Goal: Information Seeking & Learning: Learn about a topic

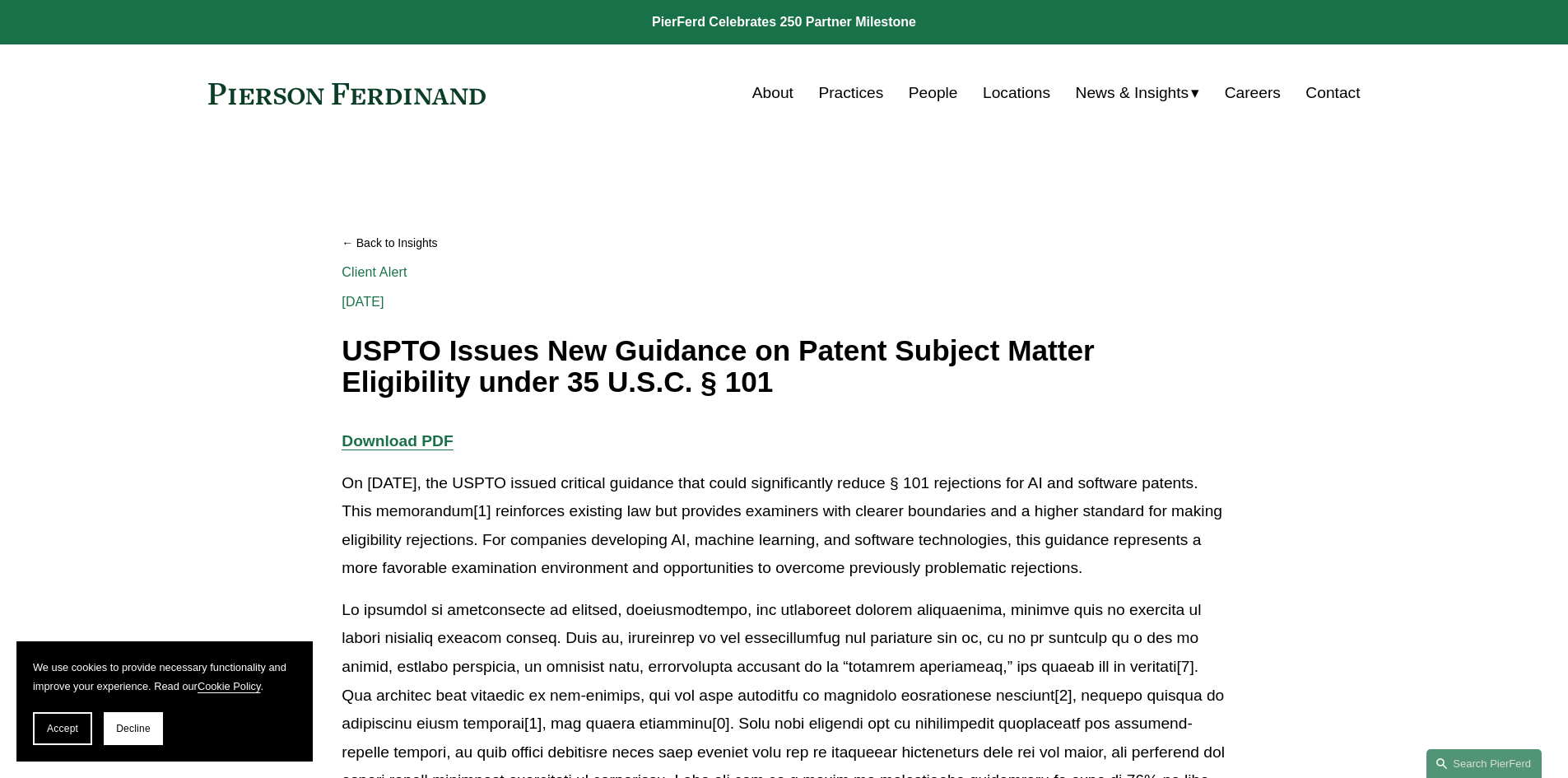
click at [899, 512] on p "On [DATE], the USPTO issued critical guidance that could significantly reduce §…" at bounding box center [783, 526] width 883 height 114
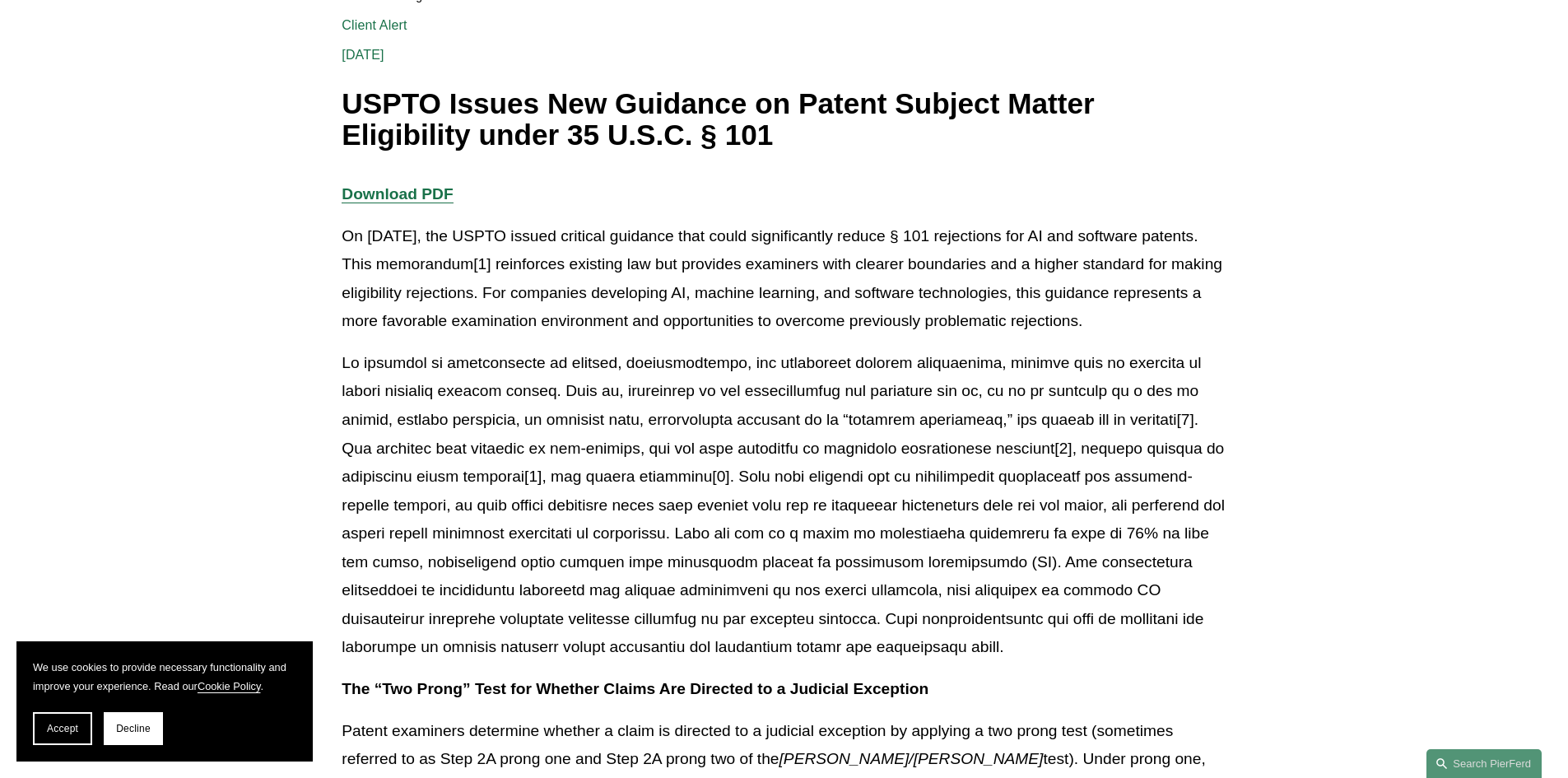
scroll to position [329, 0]
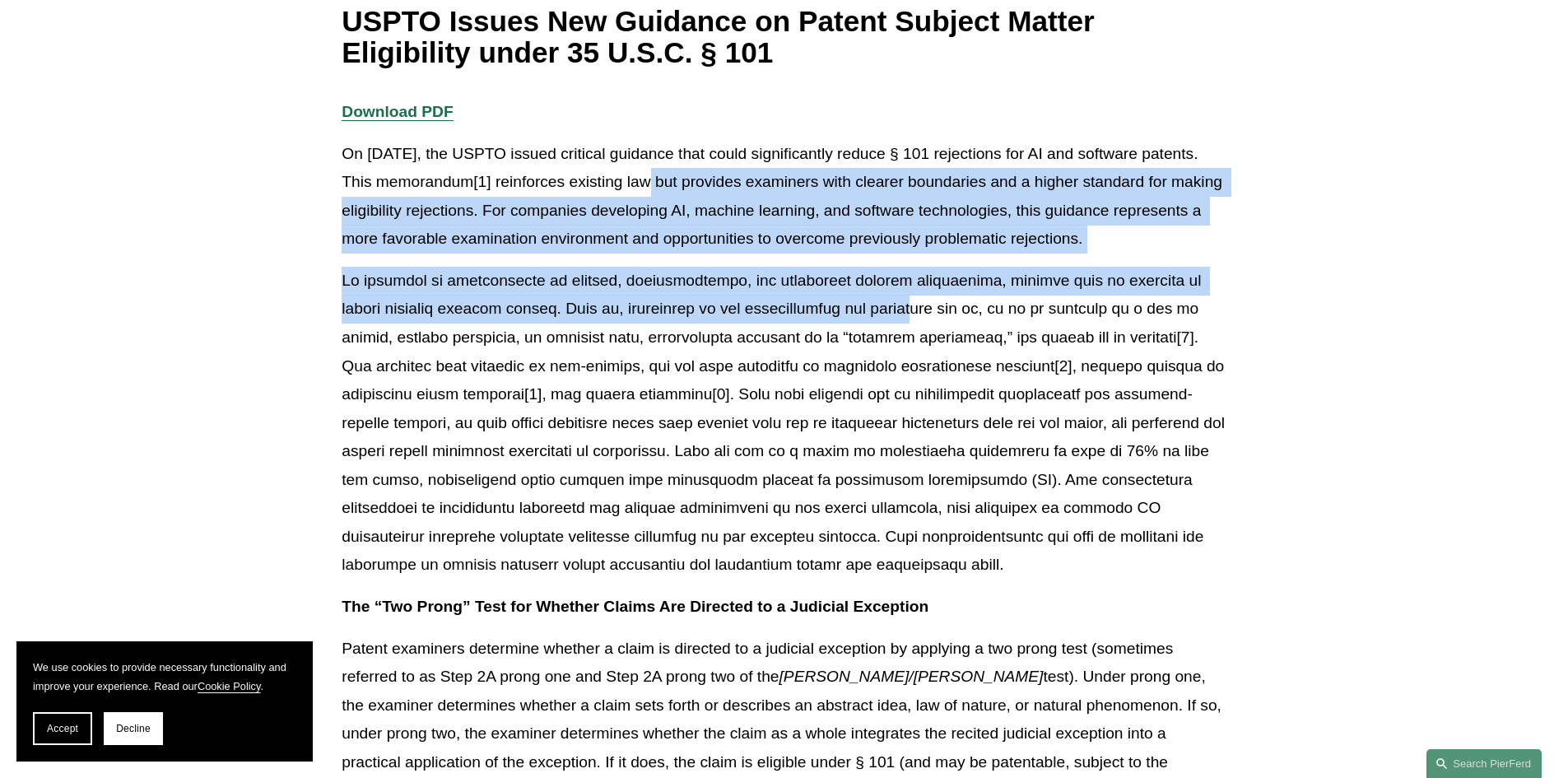
drag, startPoint x: 660, startPoint y: 182, endPoint x: 850, endPoint y: 316, distance: 232.5
click at [850, 315] on p at bounding box center [783, 422] width 883 height 313
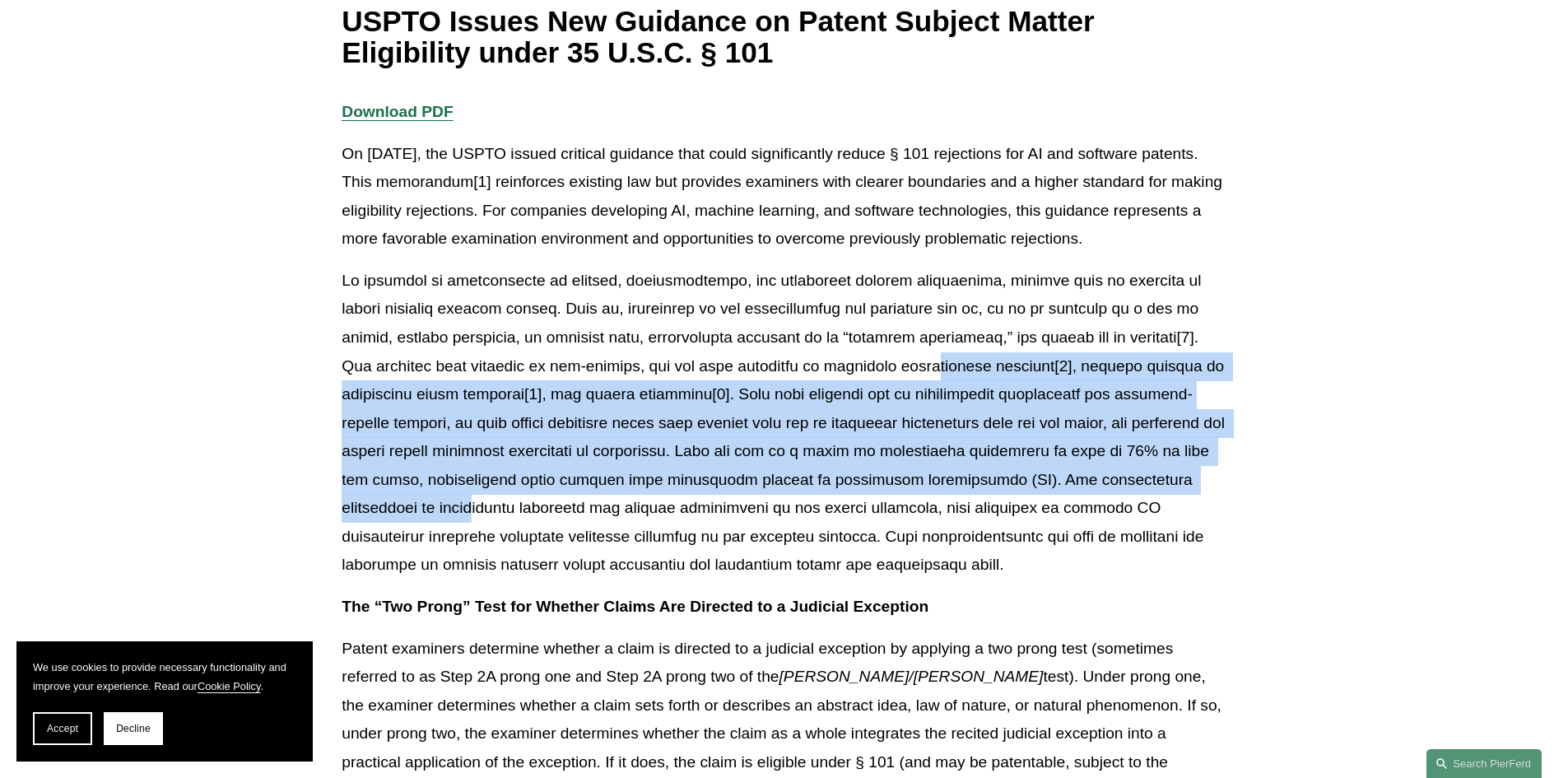
drag, startPoint x: 806, startPoint y: 366, endPoint x: 1119, endPoint y: 468, distance: 329.2
click at [1119, 468] on p at bounding box center [783, 422] width 883 height 313
drag, startPoint x: 1204, startPoint y: 491, endPoint x: 547, endPoint y: 371, distance: 667.9
click at [547, 371] on p at bounding box center [783, 422] width 883 height 313
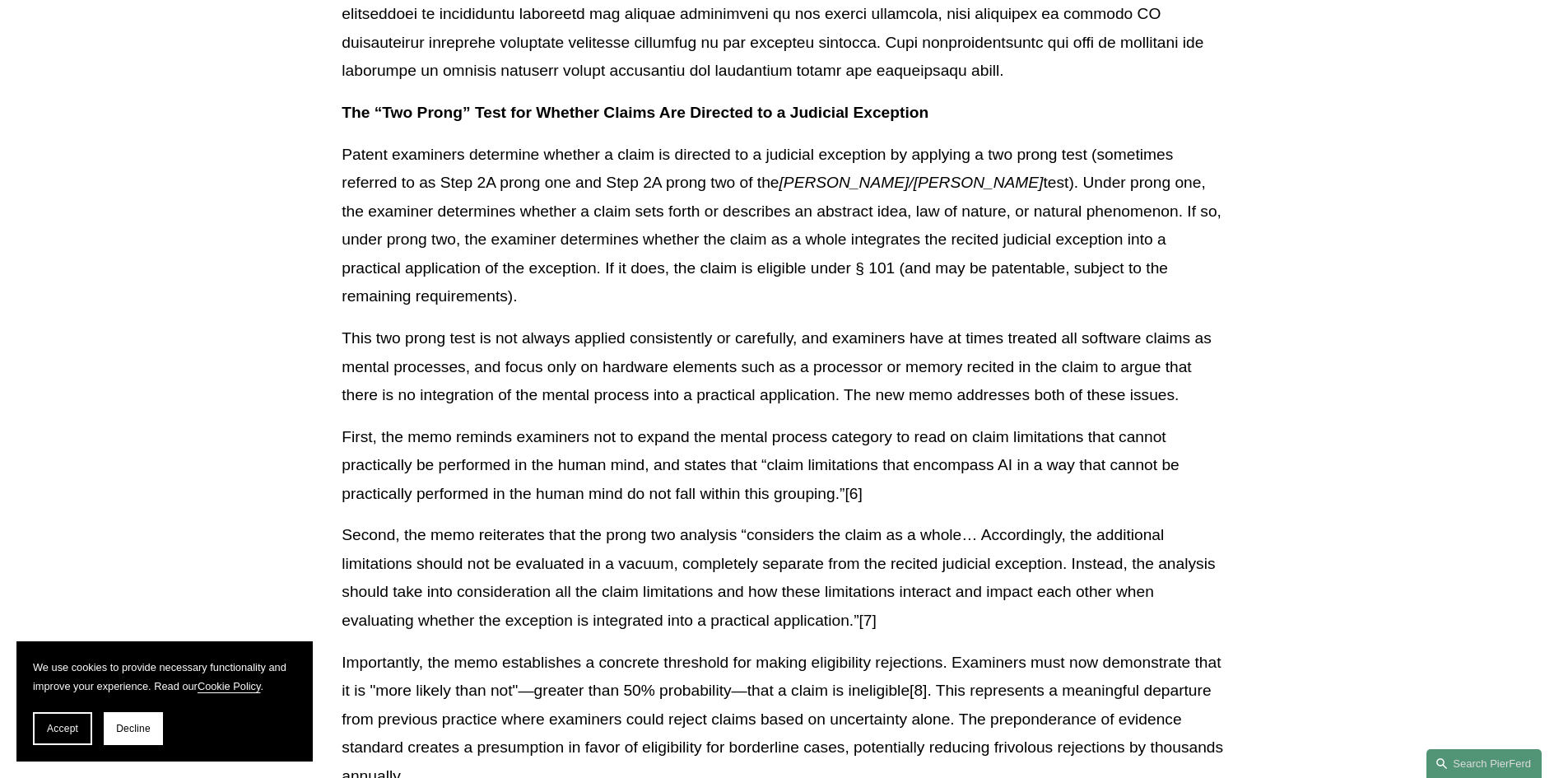
scroll to position [906, 0]
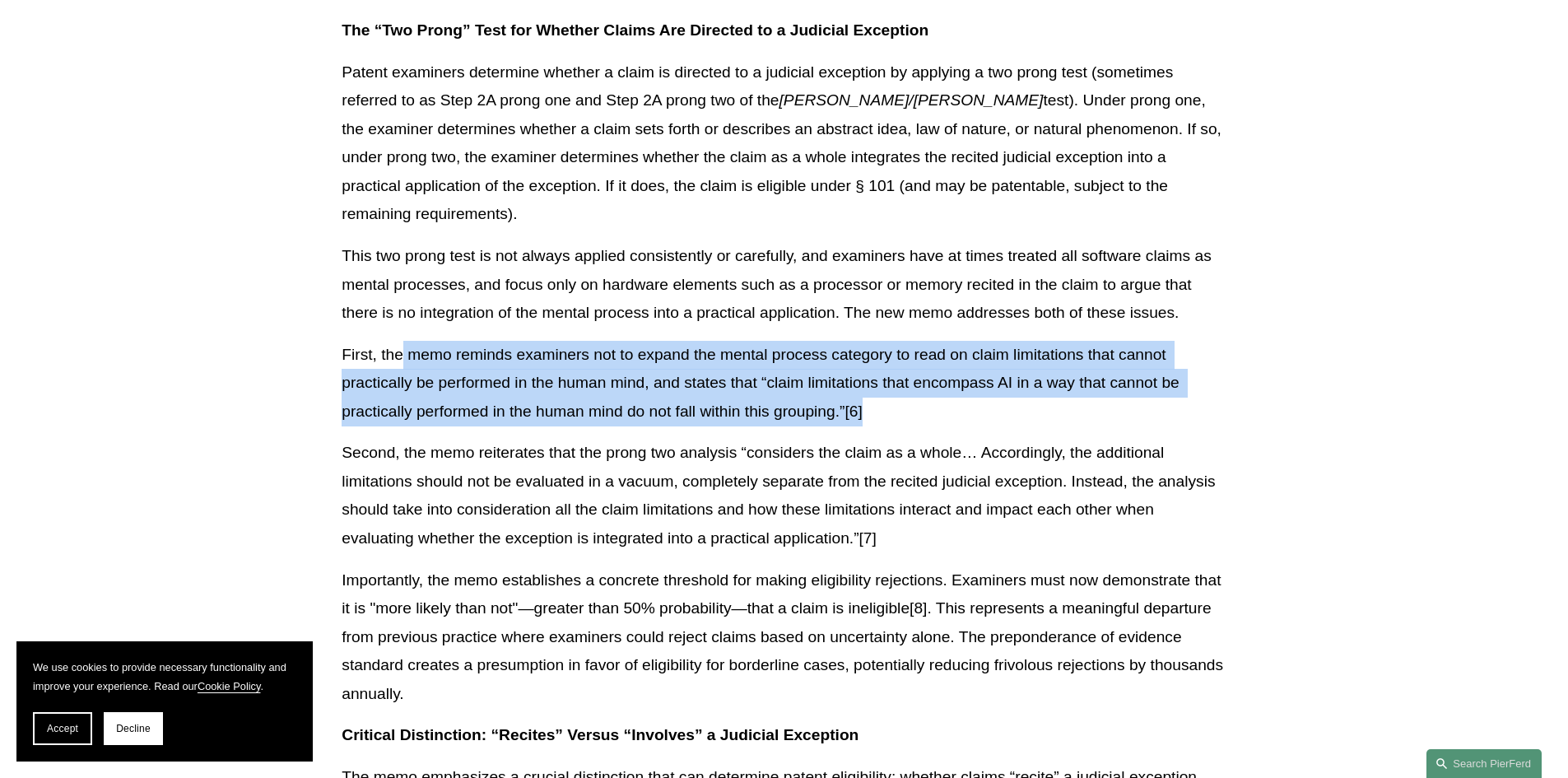
drag, startPoint x: 404, startPoint y: 319, endPoint x: 985, endPoint y: 385, distance: 584.7
click at [985, 385] on p "First, the memo reminds examiners not to expand the mental process category to …" at bounding box center [783, 384] width 883 height 86
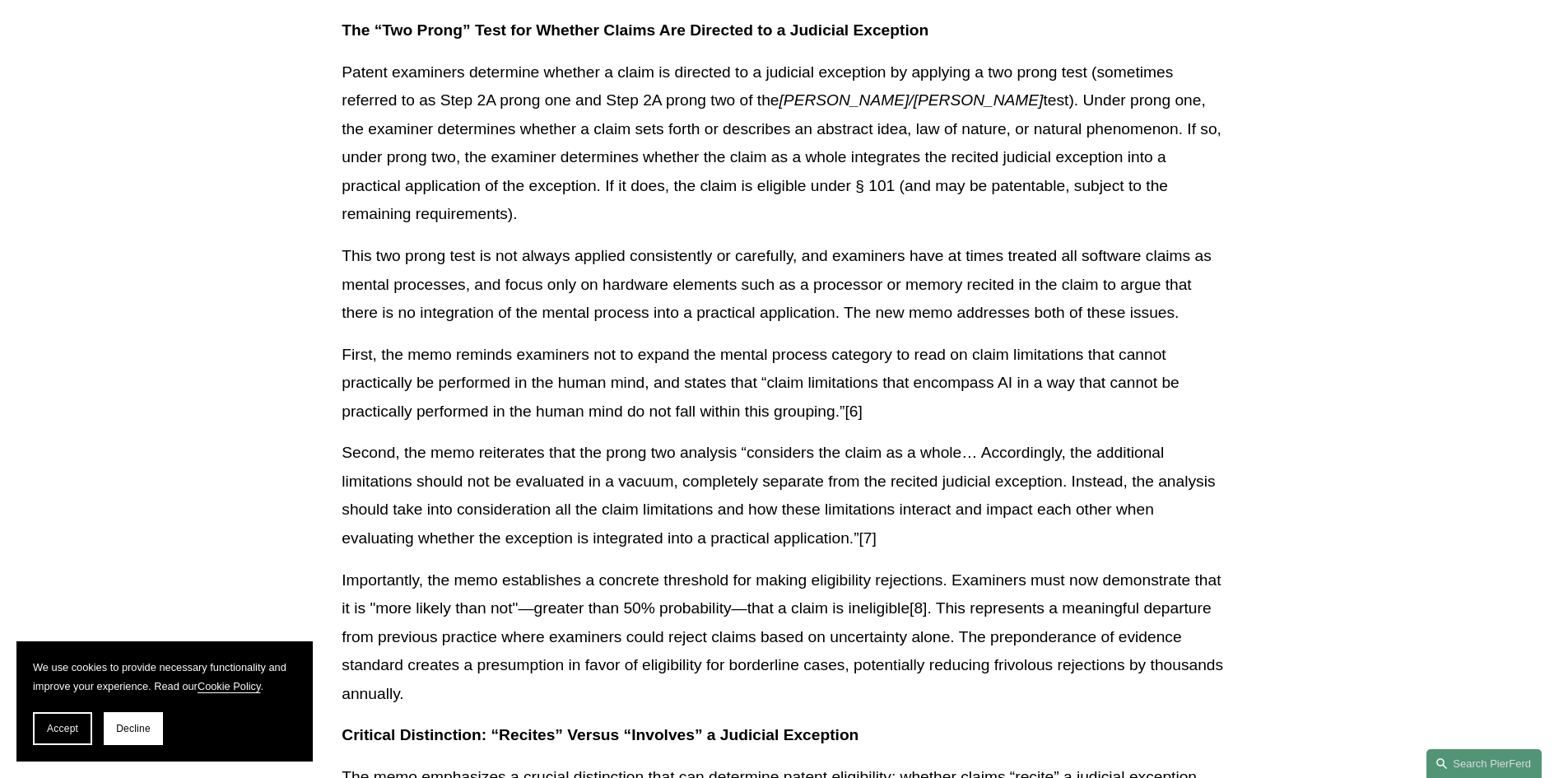
drag, startPoint x: 1010, startPoint y: 381, endPoint x: 987, endPoint y: 393, distance: 25.9
click at [983, 393] on p "First, the memo reminds examiners not to expand the mental process category to …" at bounding box center [783, 384] width 883 height 86
click at [987, 393] on p "First, the memo reminds examiners not to expand the mental process category to …" at bounding box center [783, 384] width 883 height 86
click at [559, 379] on p "First, the memo reminds examiners not to expand the mental process category to …" at bounding box center [783, 384] width 883 height 86
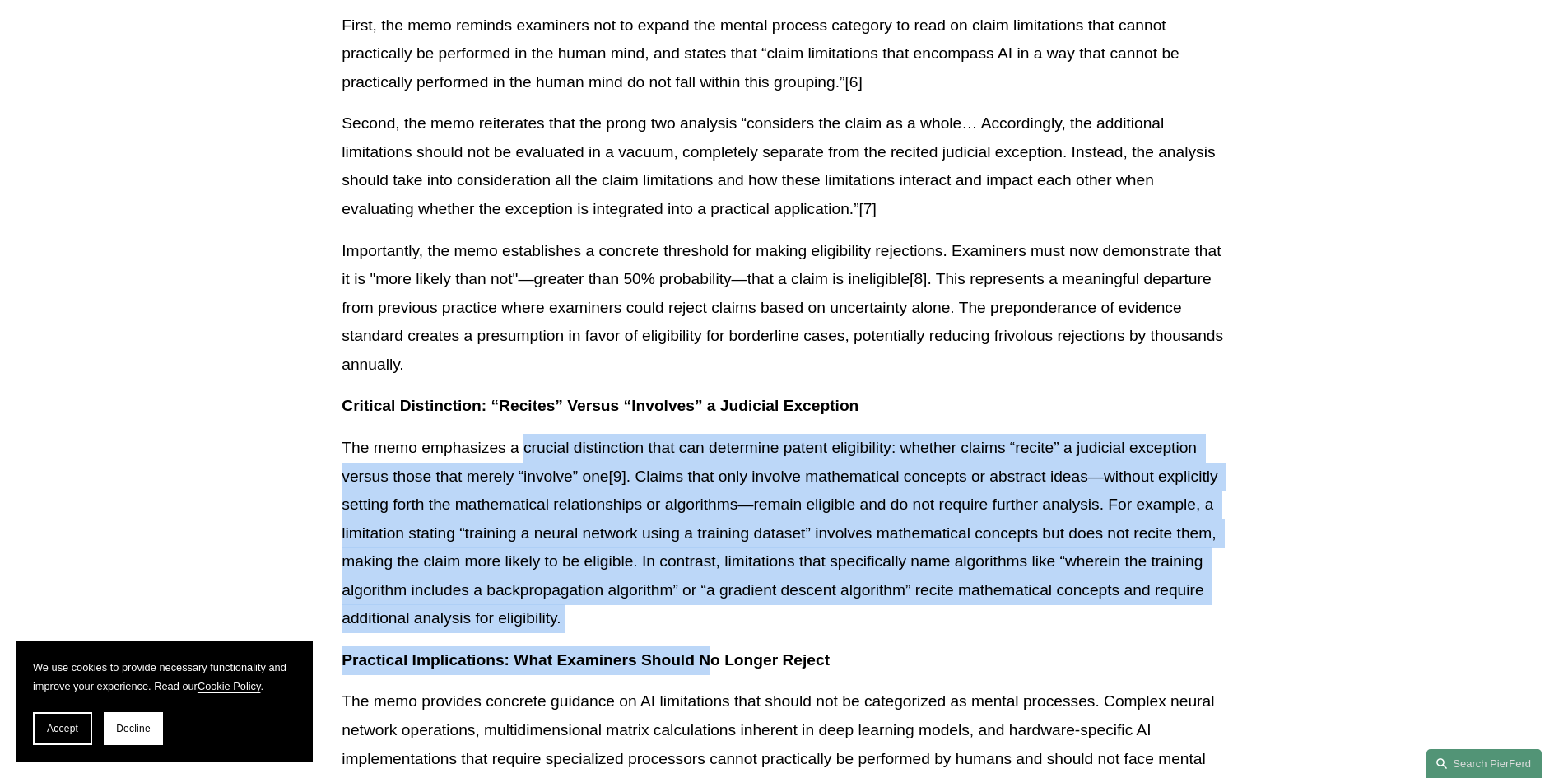
drag, startPoint x: 522, startPoint y: 419, endPoint x: 713, endPoint y: 606, distance: 267.3
click at [713, 606] on div "Download PDF On [DATE], the USPTO issued critical guidance that could significa…" at bounding box center [783, 437] width 883 height 2491
click at [714, 606] on div "Download PDF On [DATE], the USPTO issued critical guidance that could significa…" at bounding box center [783, 437] width 883 height 2491
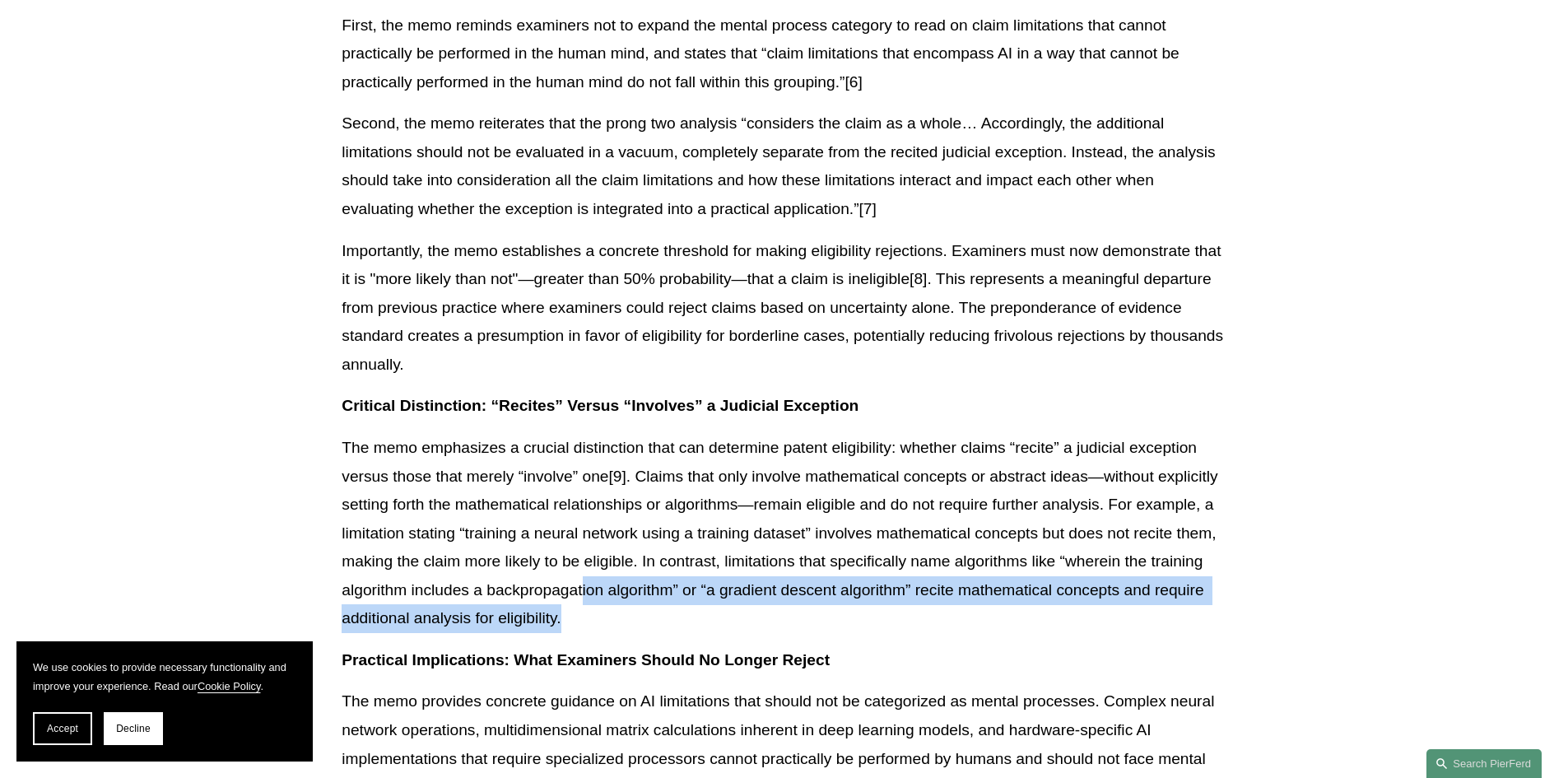
drag, startPoint x: 775, startPoint y: 585, endPoint x: 581, endPoint y: 568, distance: 194.7
click at [581, 568] on p "The memo emphasizes a crucial distinction that can determine patent eligibility…" at bounding box center [783, 534] width 883 height 199
drag, startPoint x: 700, startPoint y: 592, endPoint x: 647, endPoint y: 588, distance: 53.2
click at [641, 588] on p "The memo emphasizes a crucial distinction that can determine patent eligibility…" at bounding box center [783, 534] width 883 height 199
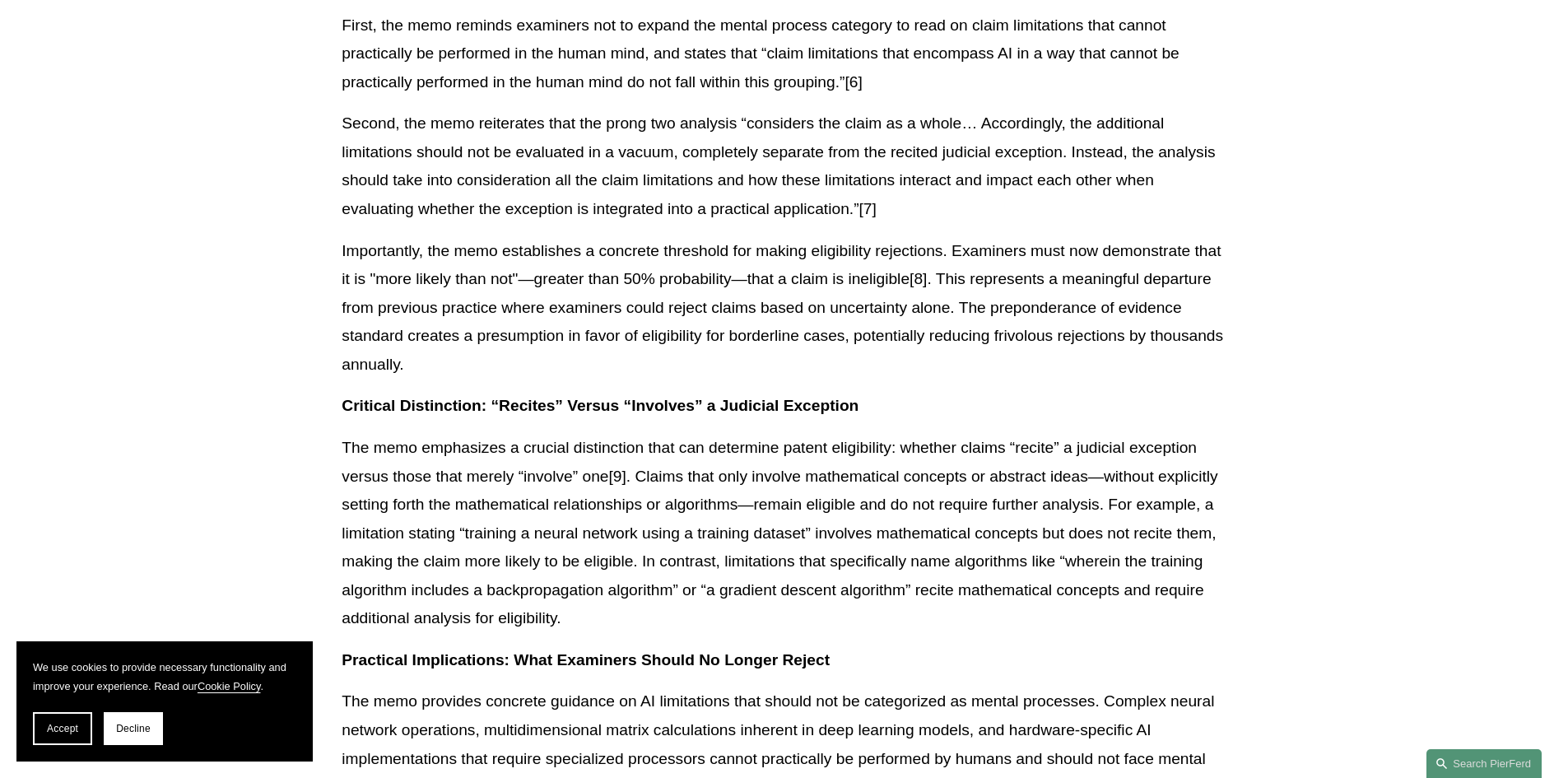
click at [647, 588] on p "The memo emphasizes a crucial distinction that can determine patent eligibility…" at bounding box center [783, 534] width 883 height 199
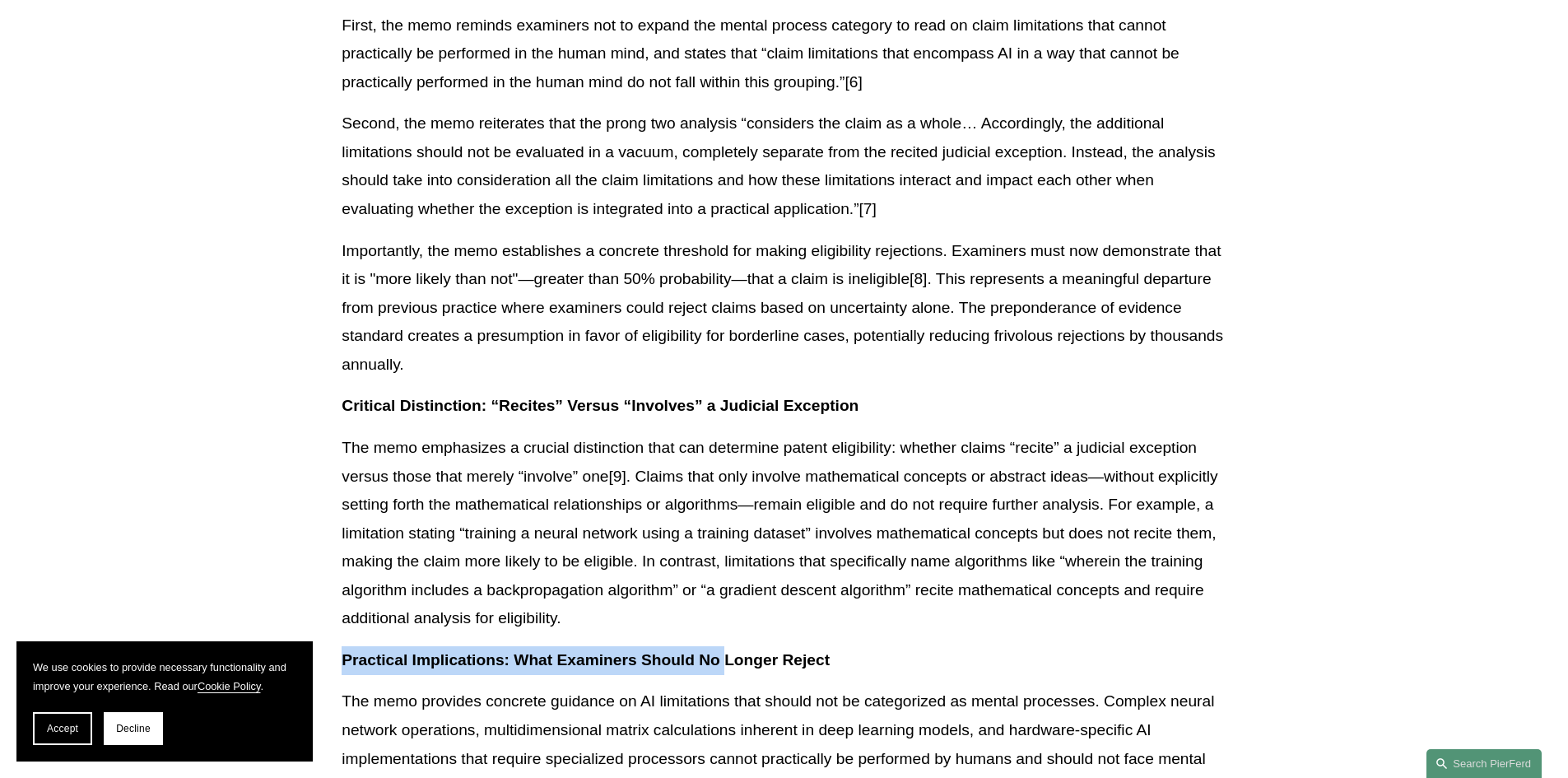
drag, startPoint x: 690, startPoint y: 588, endPoint x: 755, endPoint y: 623, distance: 73.8
click at [755, 623] on div "Download PDF On [DATE], the USPTO issued critical guidance that could significa…" at bounding box center [783, 437] width 883 height 2491
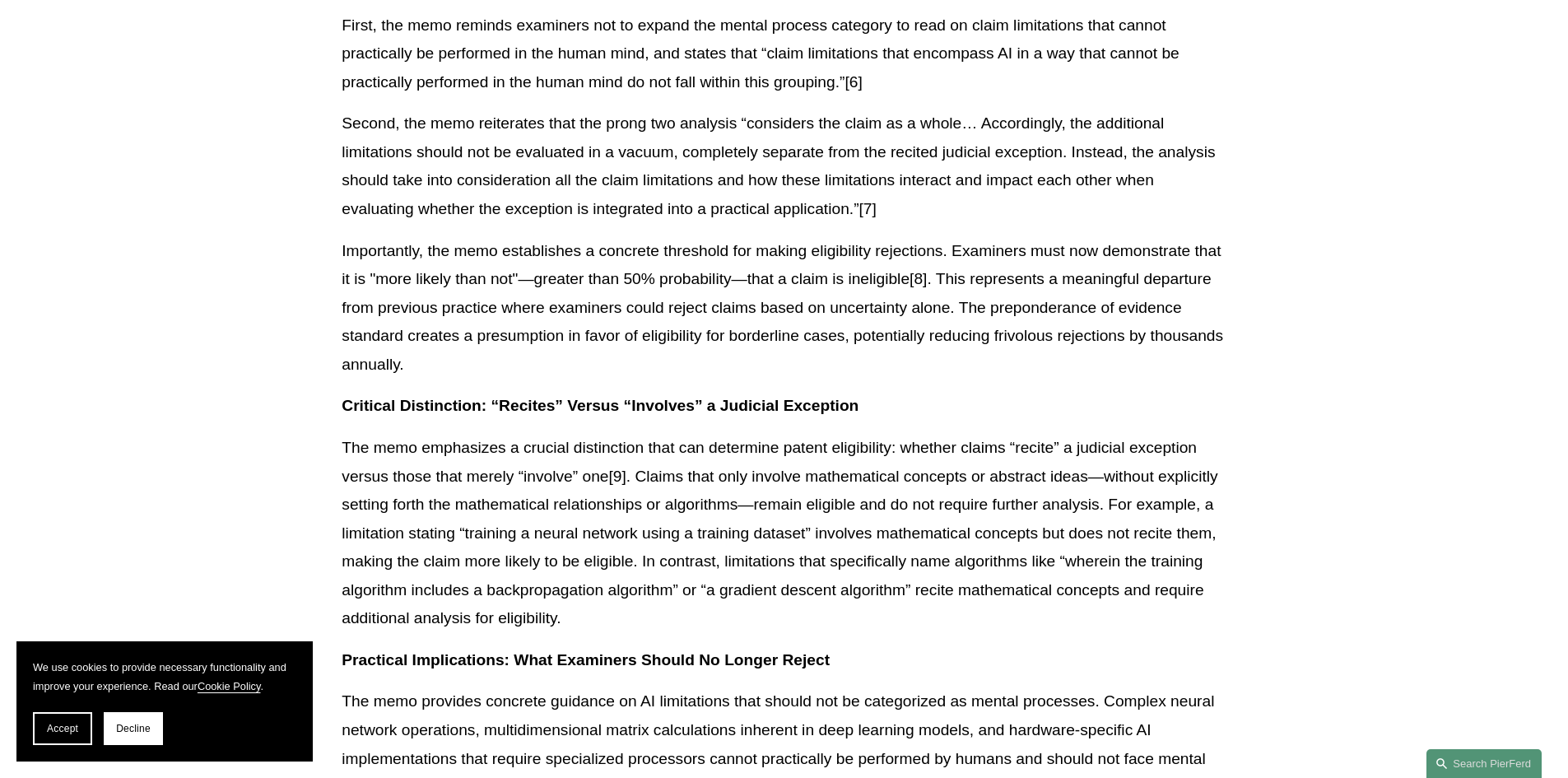
click at [763, 647] on p "Practical Implications: What Examiners Should No Longer Reject" at bounding box center [783, 661] width 883 height 29
drag, startPoint x: 733, startPoint y: 593, endPoint x: 697, endPoint y: 596, distance: 36.1
click at [697, 596] on p "The memo emphasizes a crucial distinction that can determine patent eligibility…" at bounding box center [783, 534] width 883 height 199
click at [769, 586] on p "The memo emphasizes a crucial distinction that can determine patent eligibility…" at bounding box center [783, 534] width 883 height 199
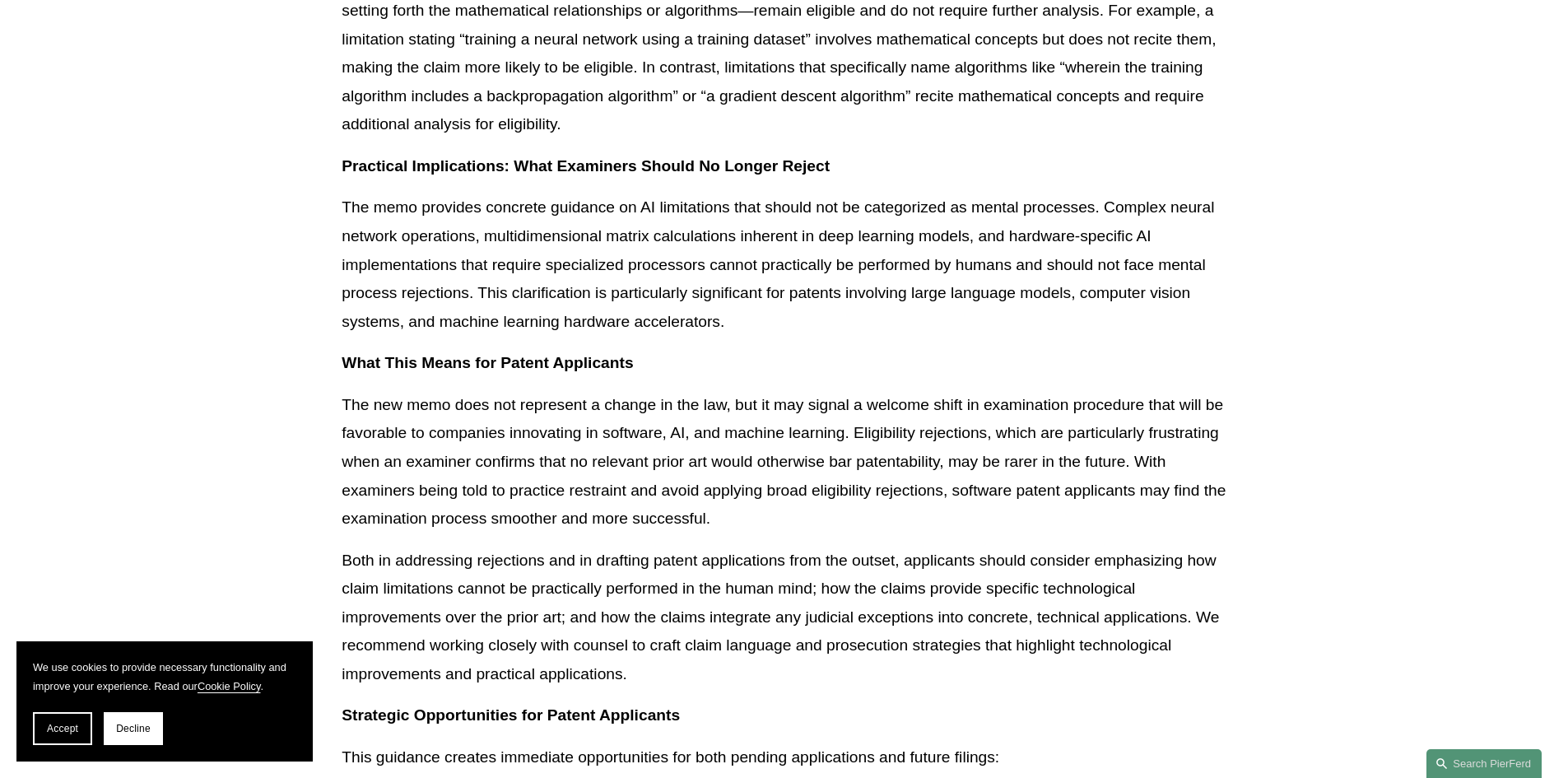
scroll to position [1811, 0]
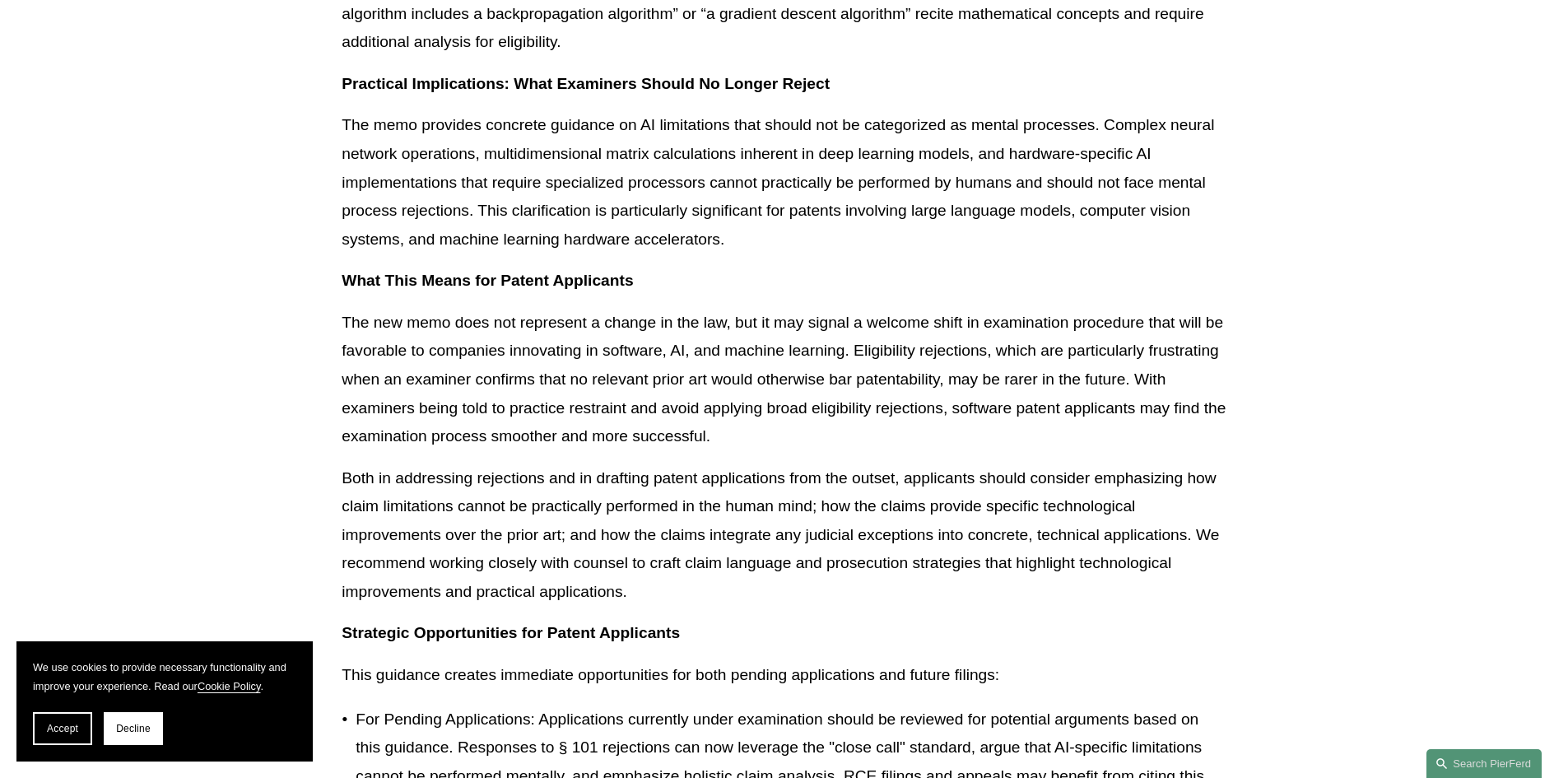
click at [1052, 661] on p "This guidance creates immediate opportunities for both pending applications and…" at bounding box center [783, 676] width 883 height 29
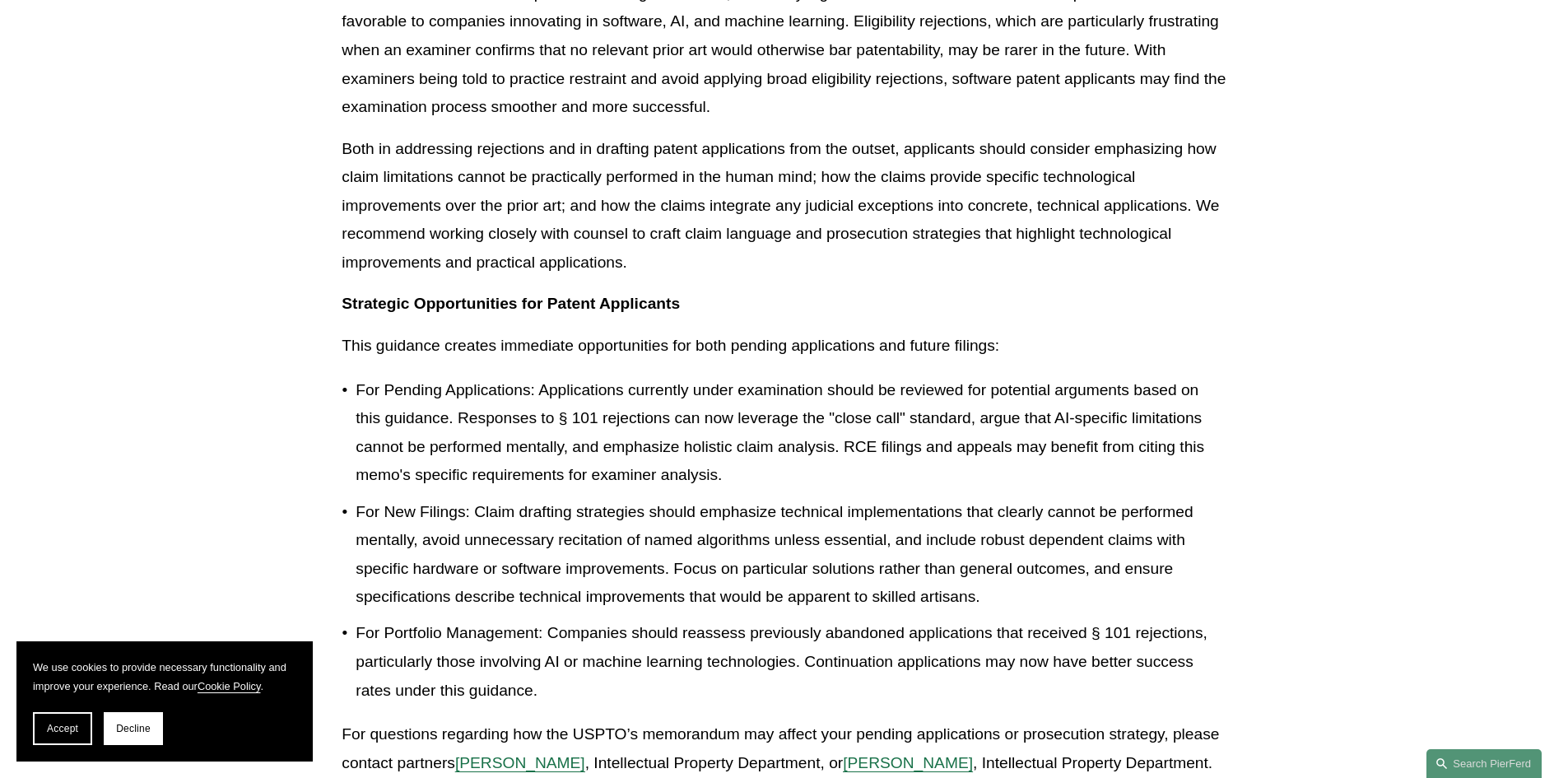
scroll to position [2223, 0]
